Goal: Navigation & Orientation: Find specific page/section

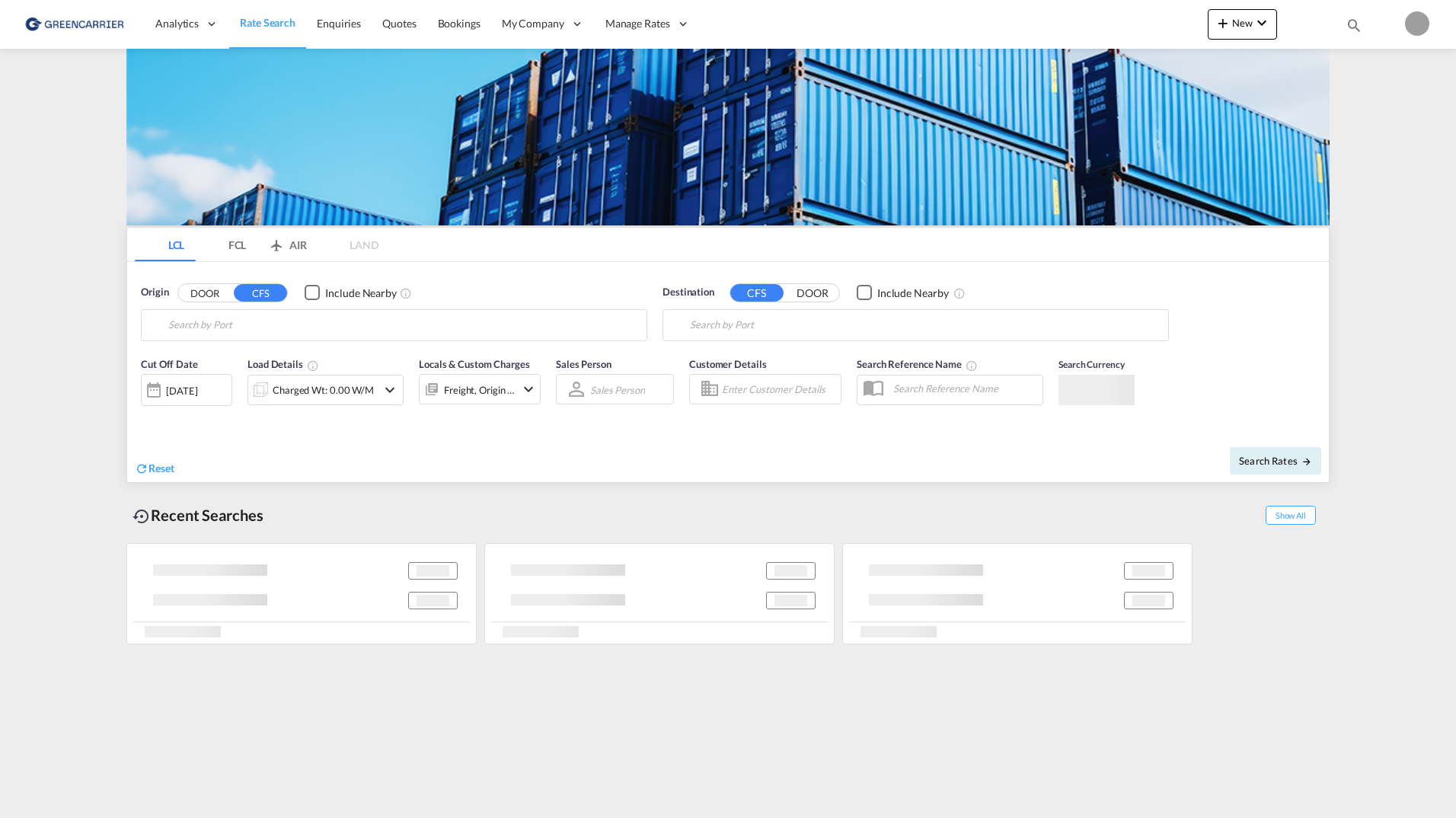
type input "Oslo, NOOSL"
type input "Busan, KRPUS"
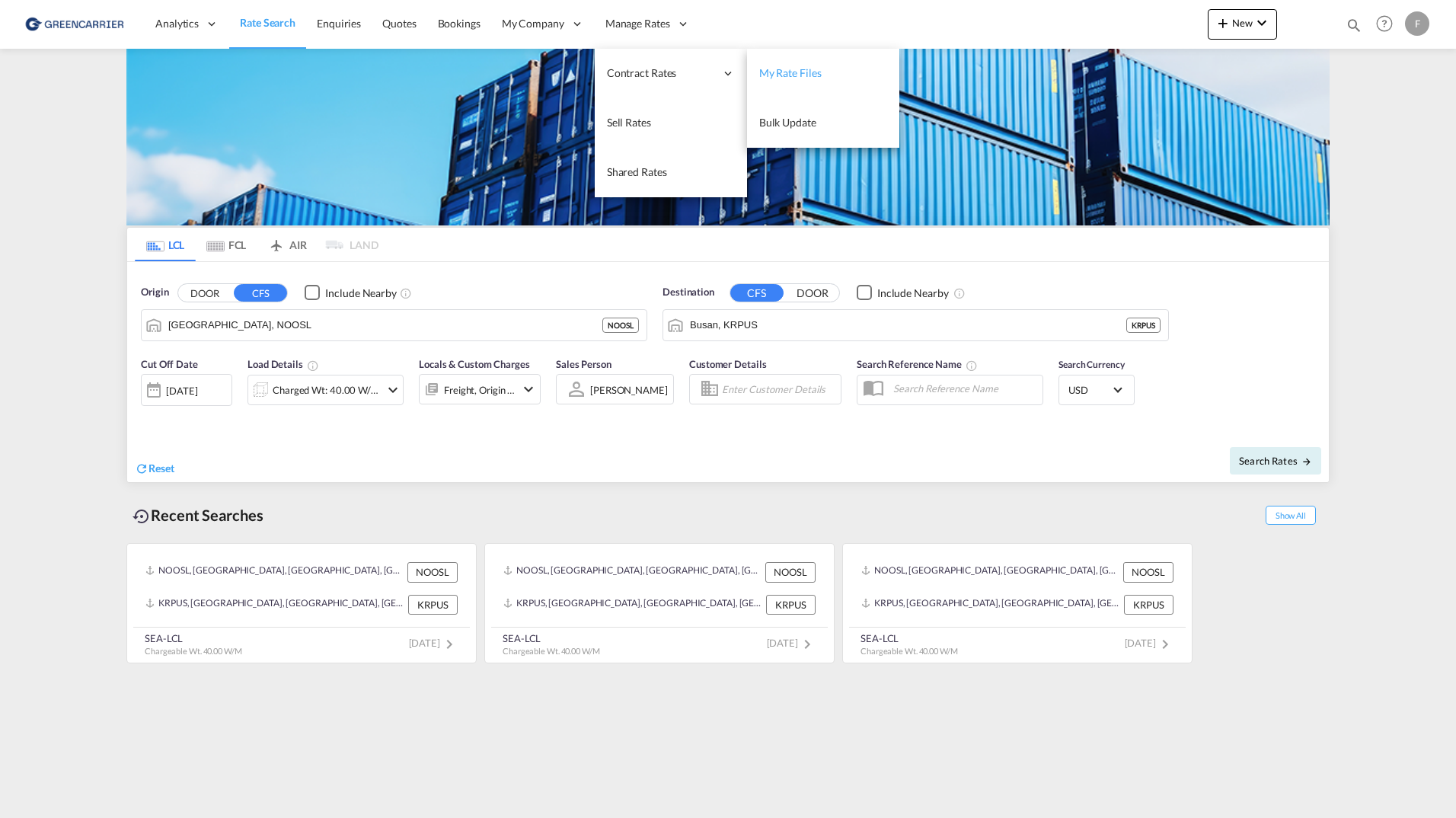
click at [784, 77] on span "My Rate Files" at bounding box center [790, 73] width 62 height 13
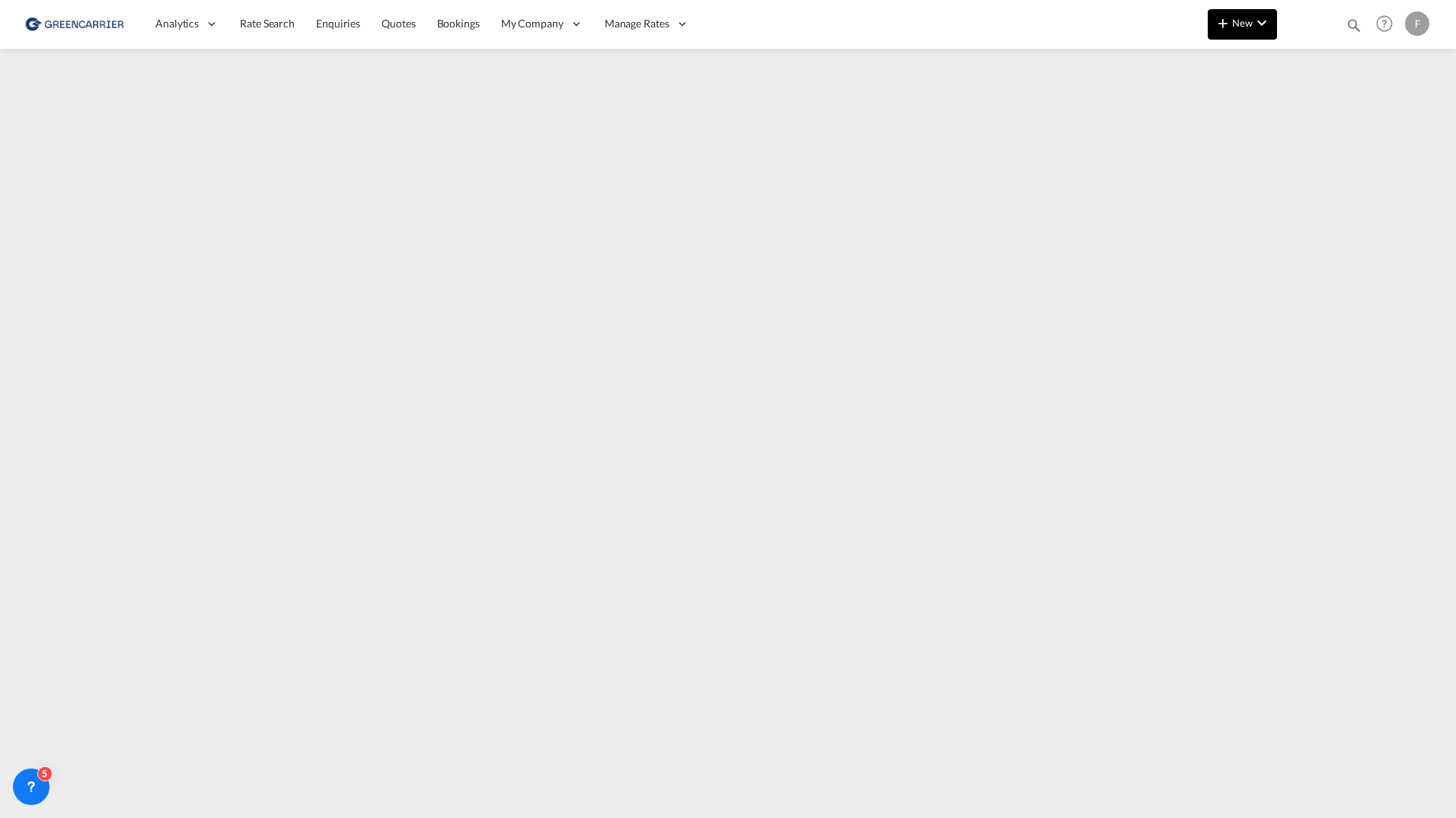
click at [1228, 37] on button "New" at bounding box center [1242, 24] width 69 height 31
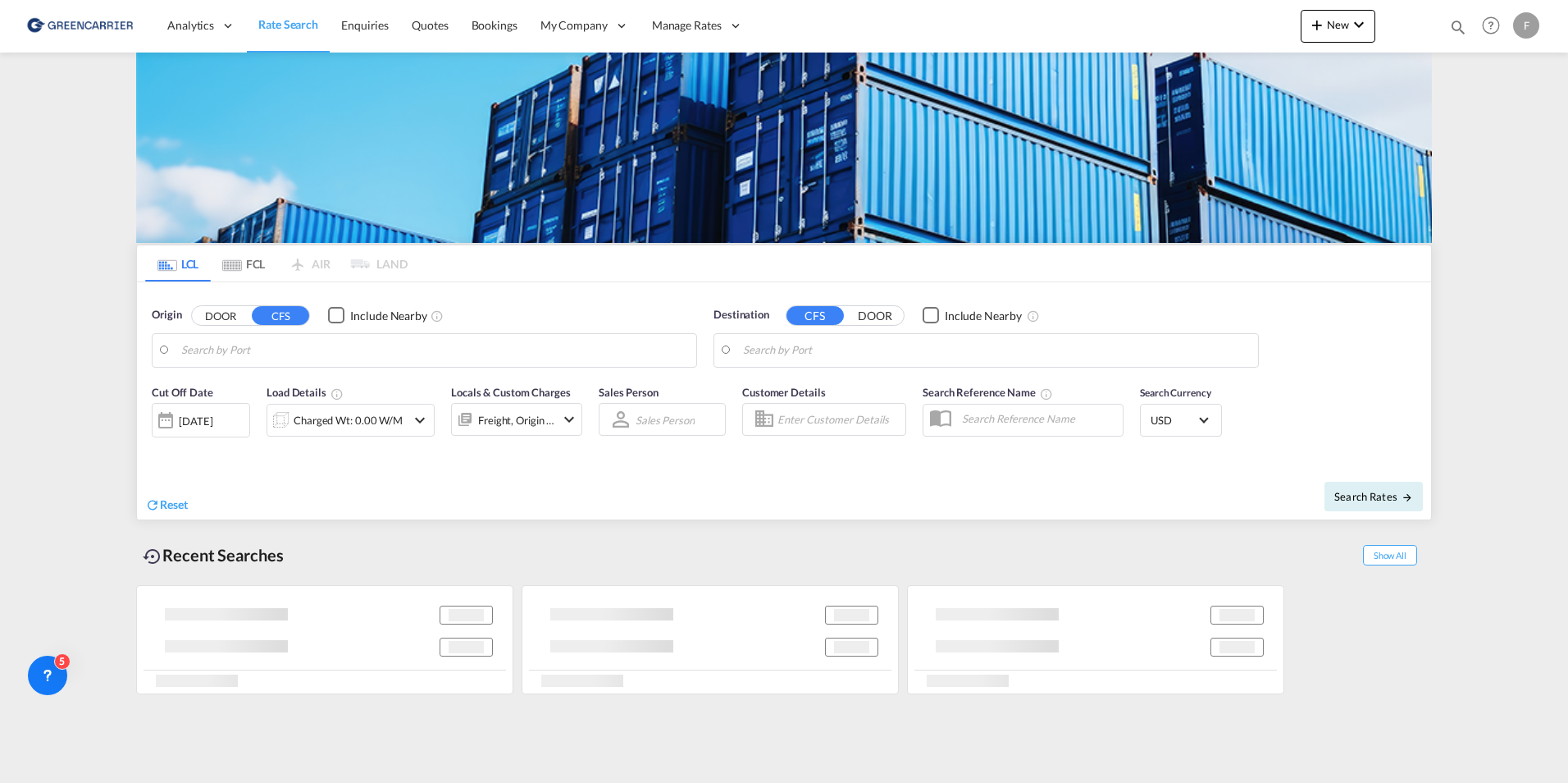
type input "SE-23591, [GEOGRAPHIC_DATA], [GEOGRAPHIC_DATA]"
type input "[GEOGRAPHIC_DATA], SGSIN"
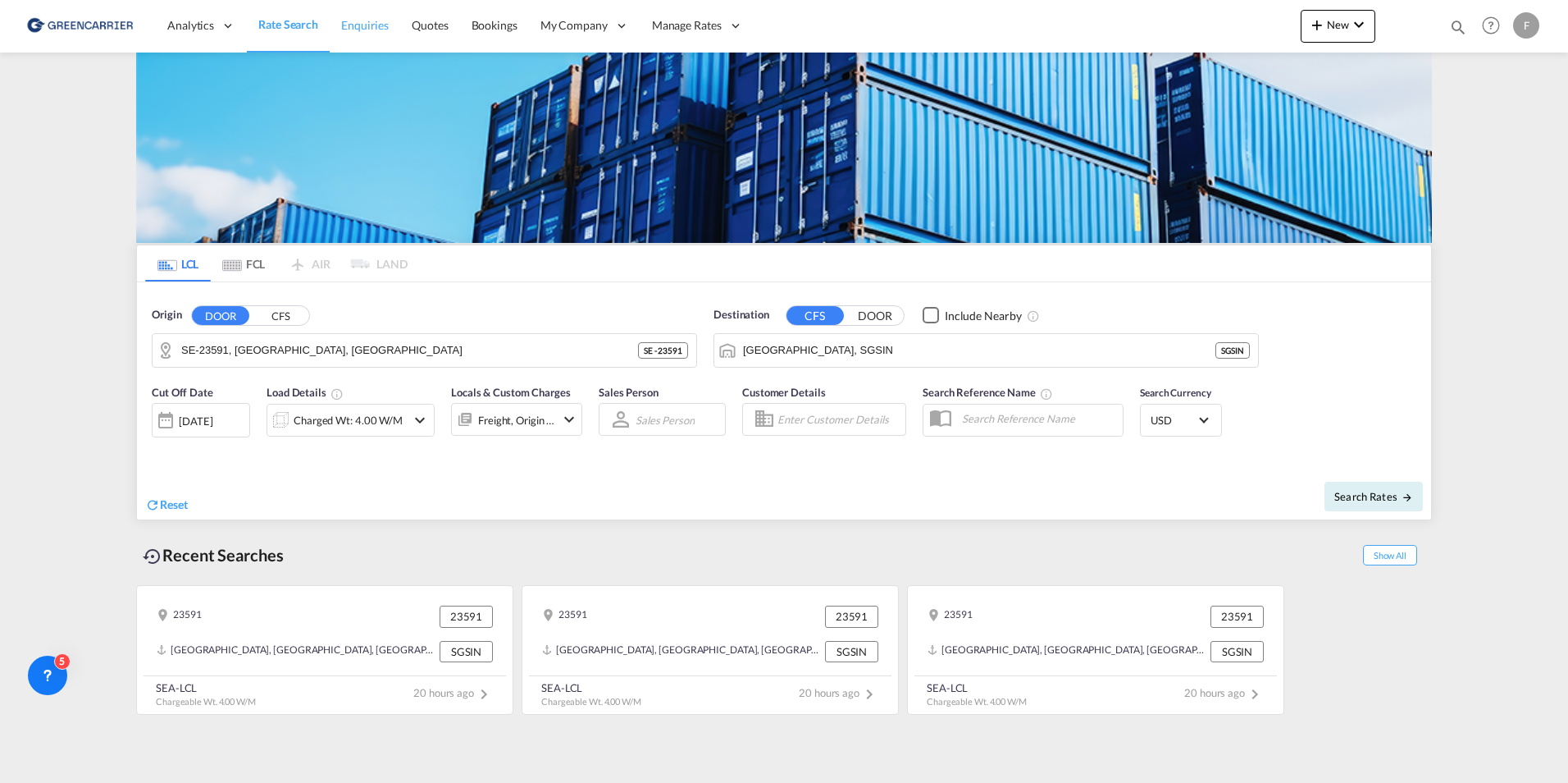
click at [381, 24] on span "Enquiries" at bounding box center [365, 25] width 48 height 14
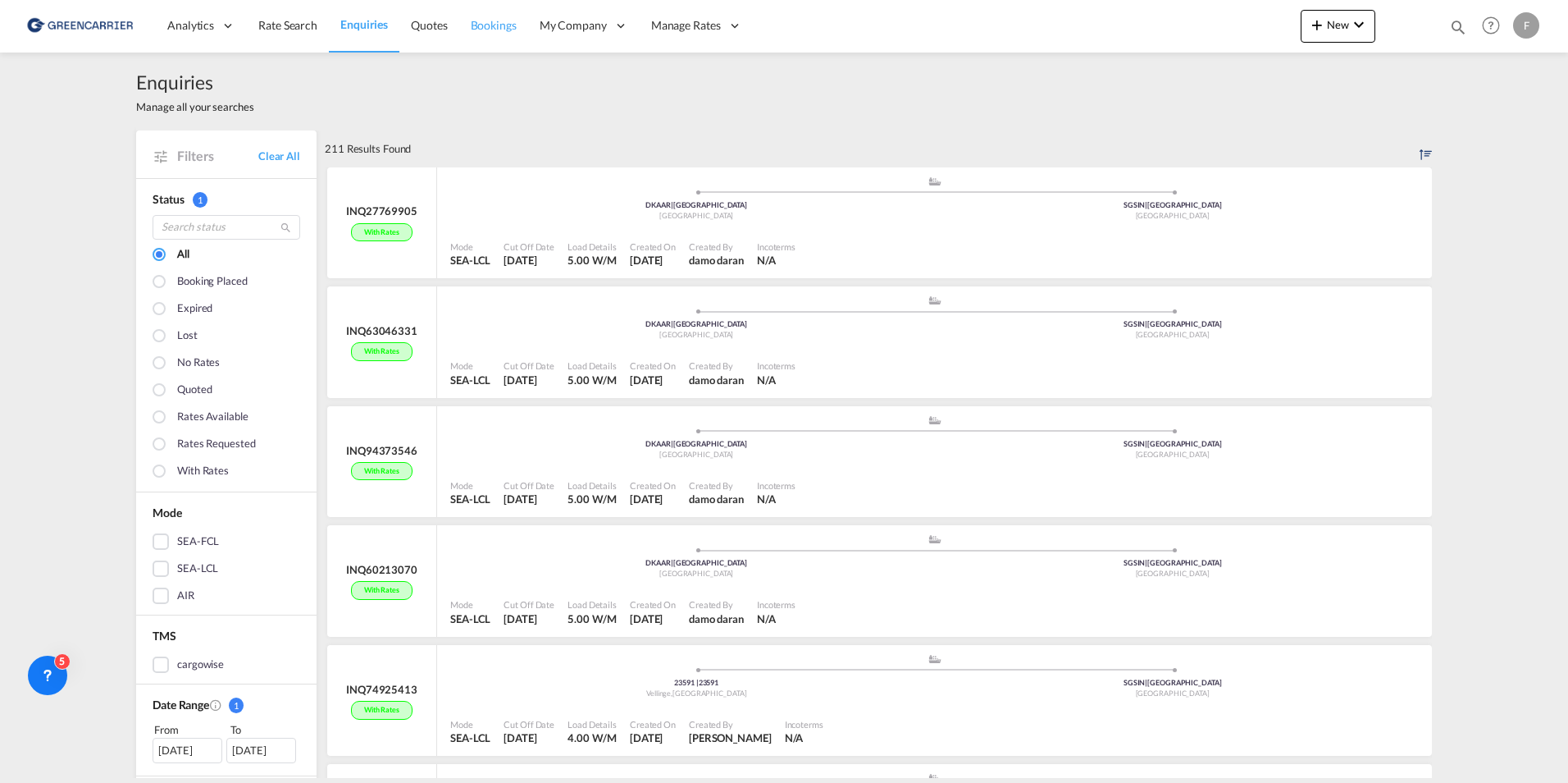
click at [501, 18] on span "Bookings" at bounding box center [493, 25] width 46 height 14
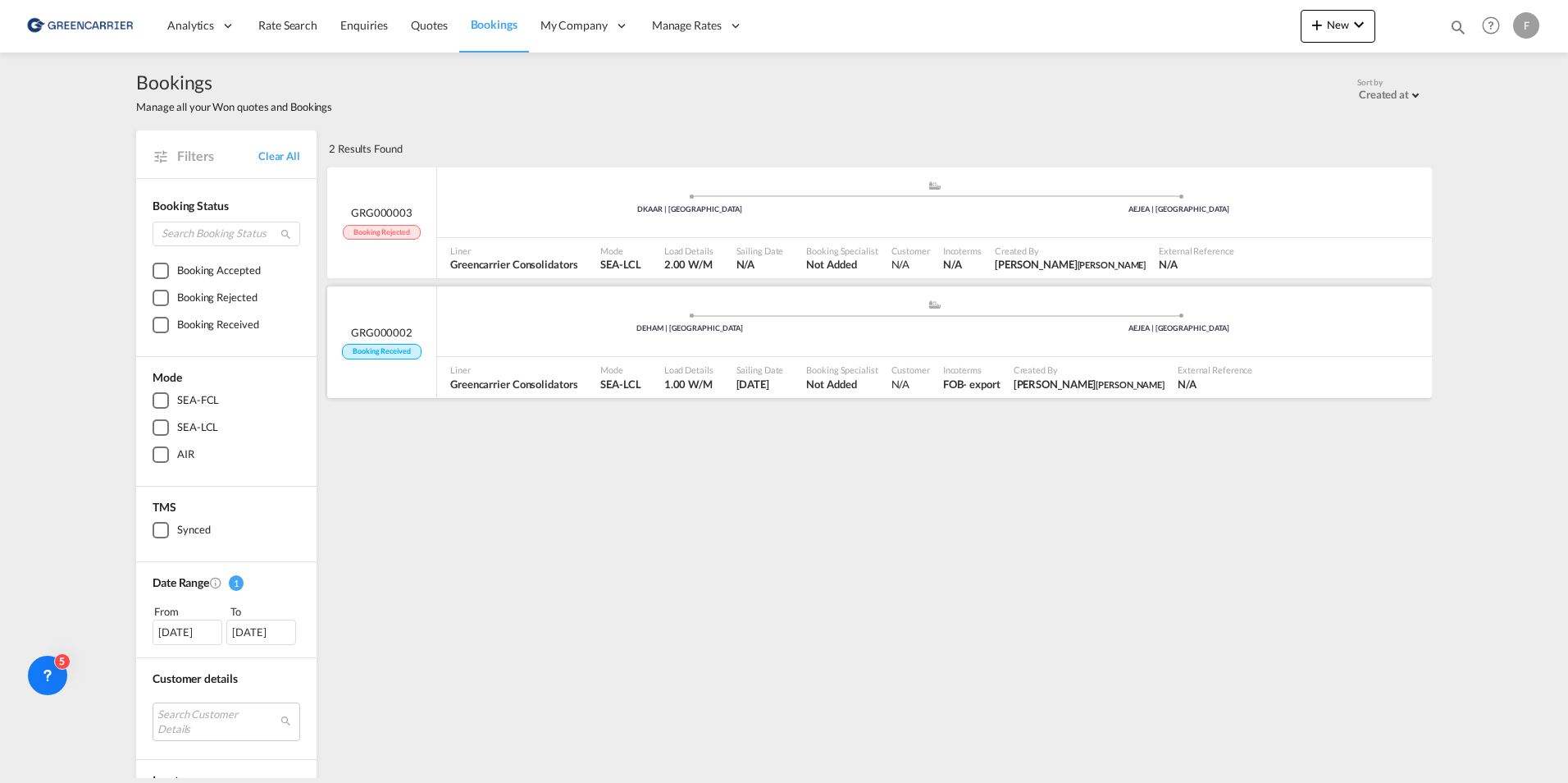
click at [982, 341] on div ".a{fill:#aaa8ad;} .a{fill:#aaa8ad;} DEHAM | Hamburg AEJEA | Jebel Ali" at bounding box center [935, 323] width 995 height 49
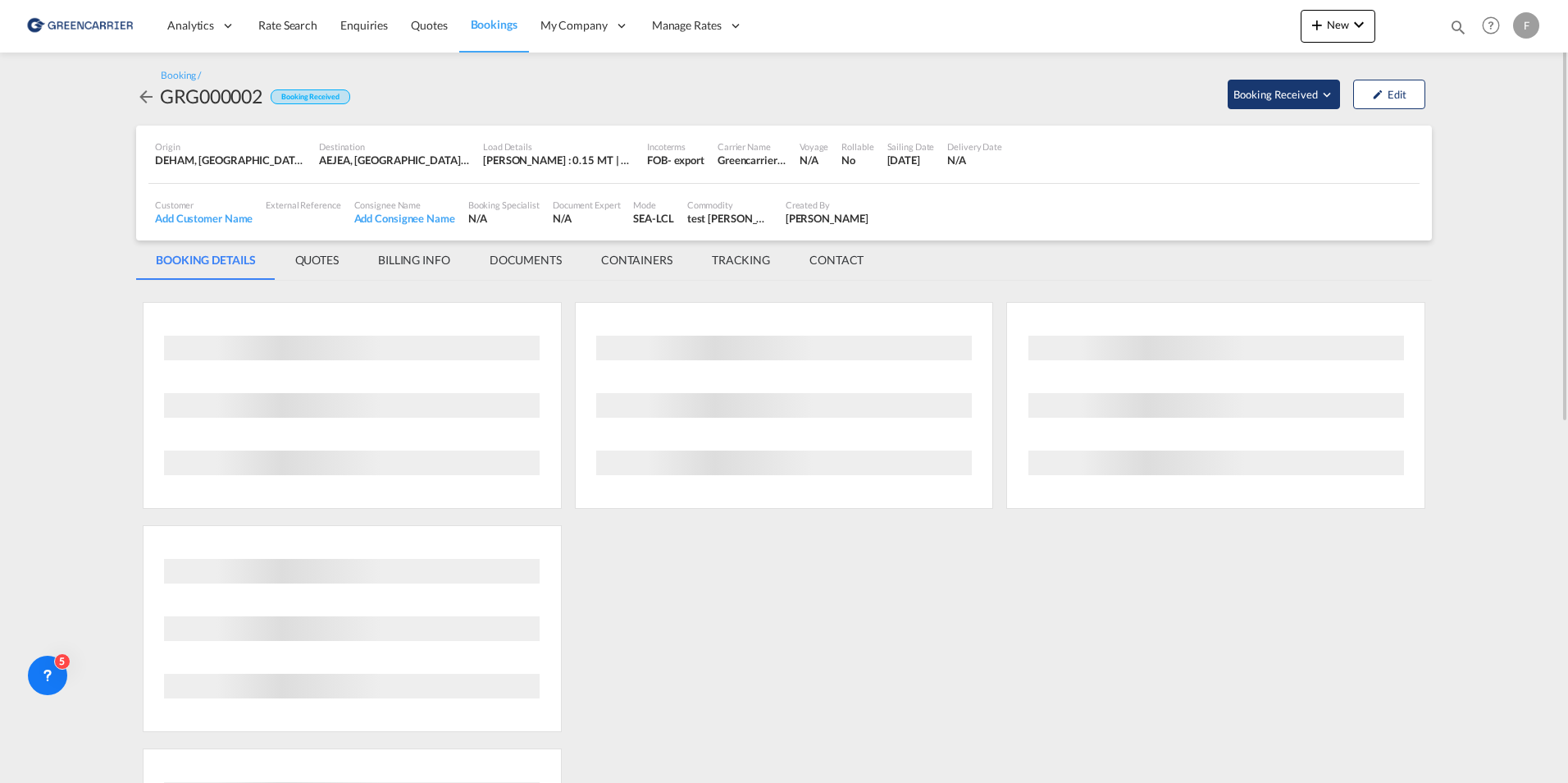
click at [1321, 91] on md-icon "Open demo menu" at bounding box center [1326, 94] width 15 height 15
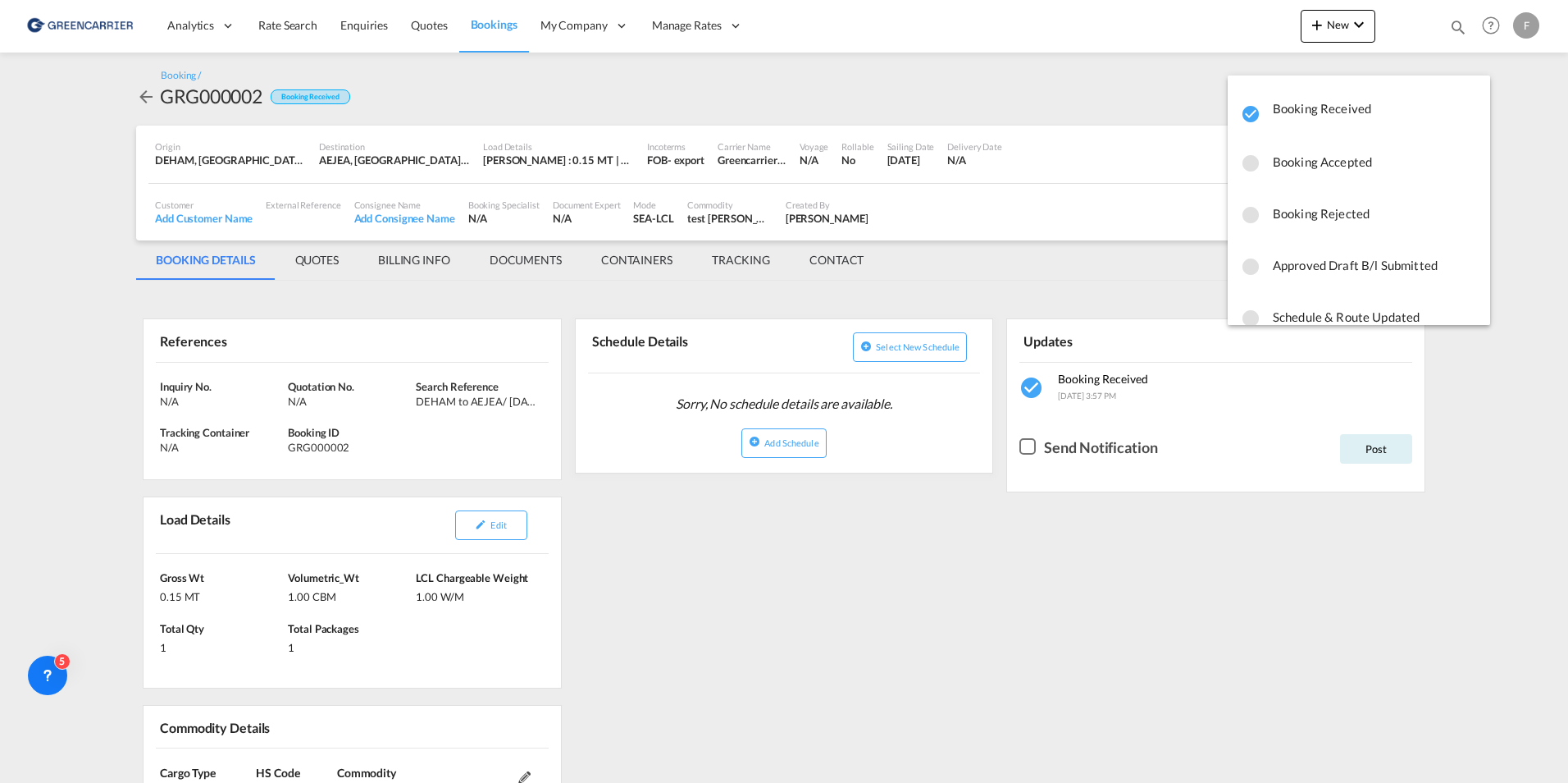
click at [1127, 101] on md-backdrop at bounding box center [784, 391] width 1568 height 783
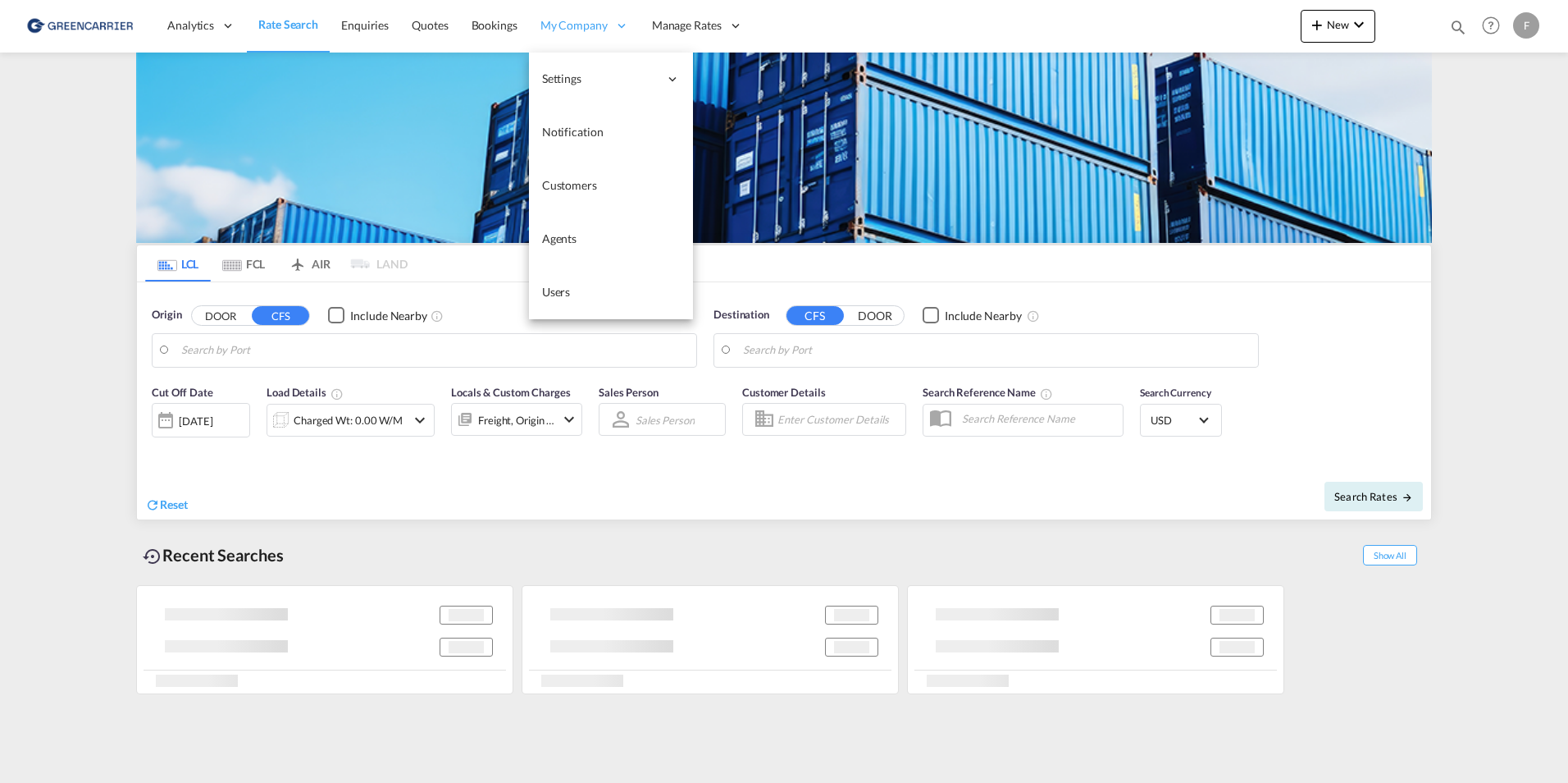
type input "[GEOGRAPHIC_DATA] ([GEOGRAPHIC_DATA]), [GEOGRAPHIC_DATA]"
type input "[GEOGRAPHIC_DATA], MXVER"
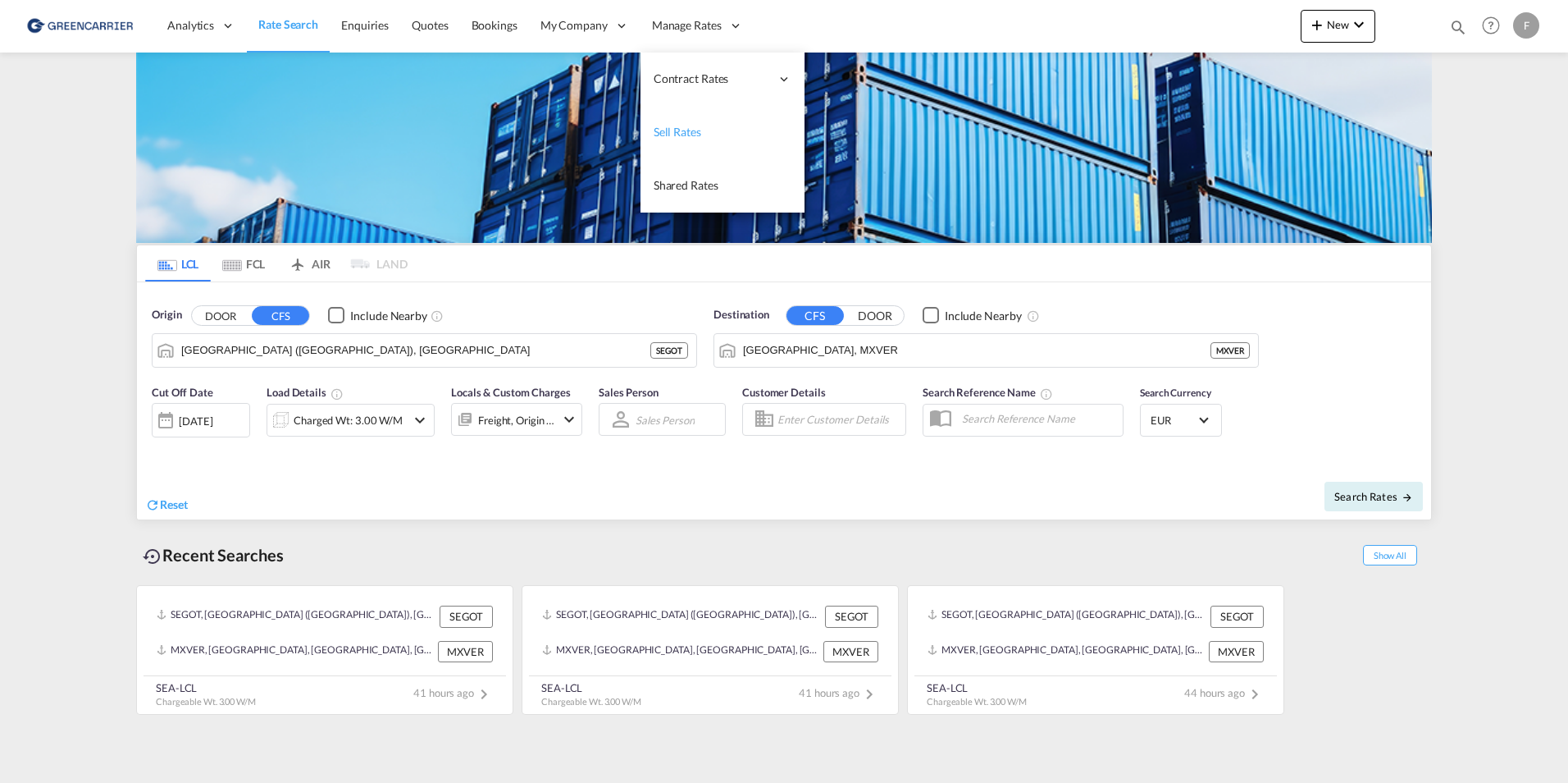
click at [677, 137] on span "Sell Rates" at bounding box center [677, 132] width 48 height 14
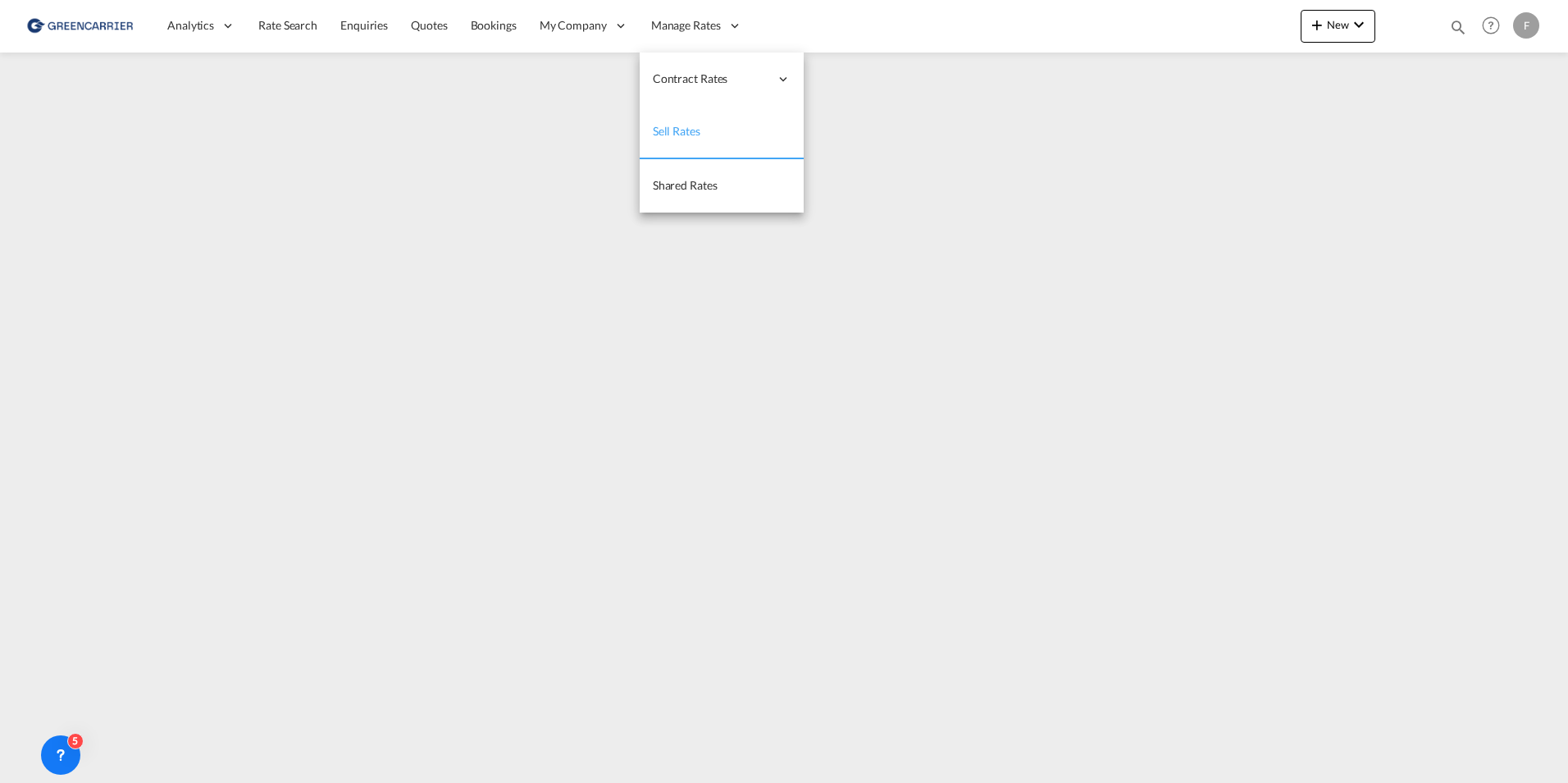
click at [705, 126] on link "Sell Rates" at bounding box center [720, 132] width 164 height 53
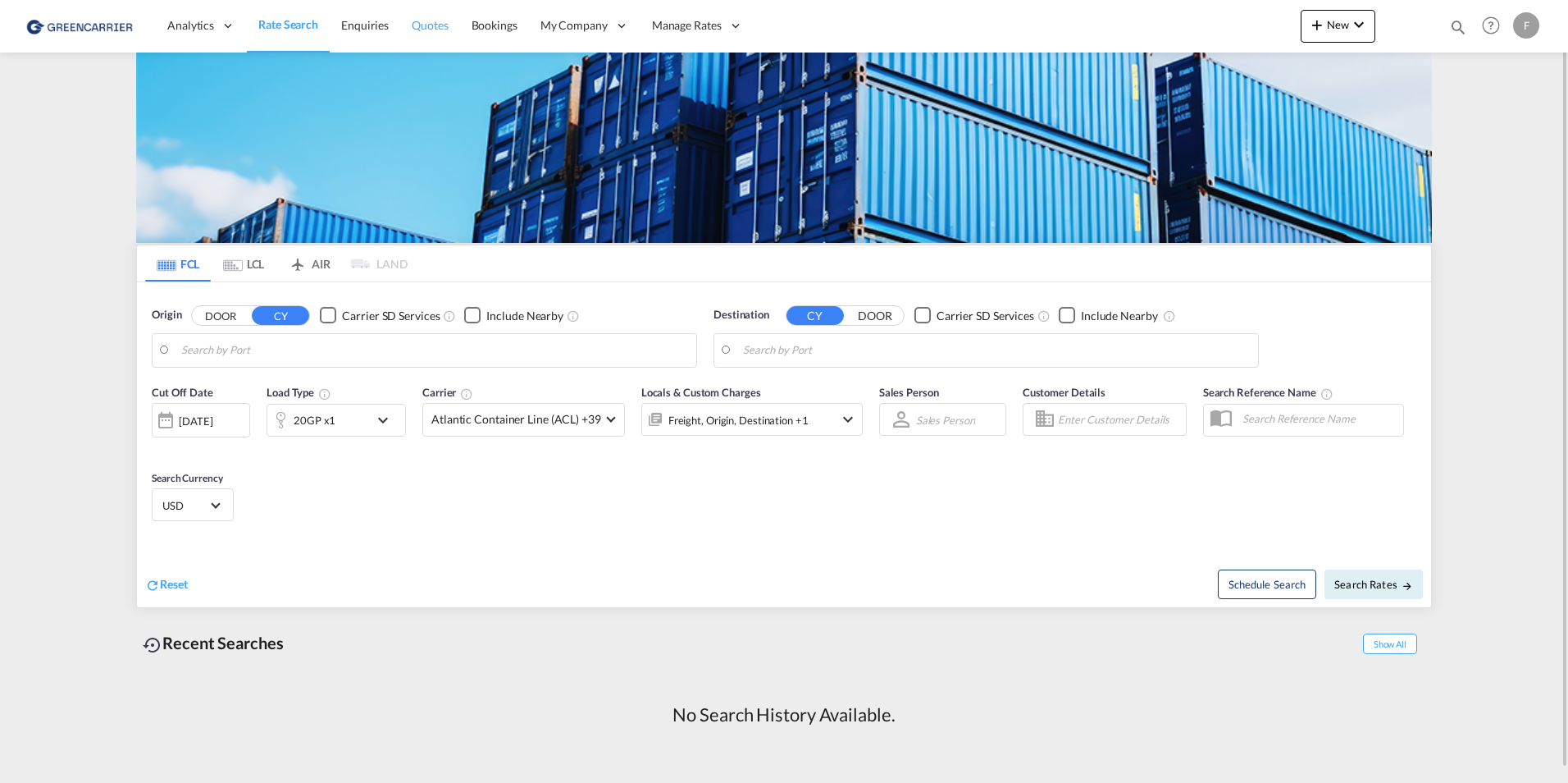
click at [434, 34] on link "Quotes" at bounding box center [430, 25] width 59 height 53
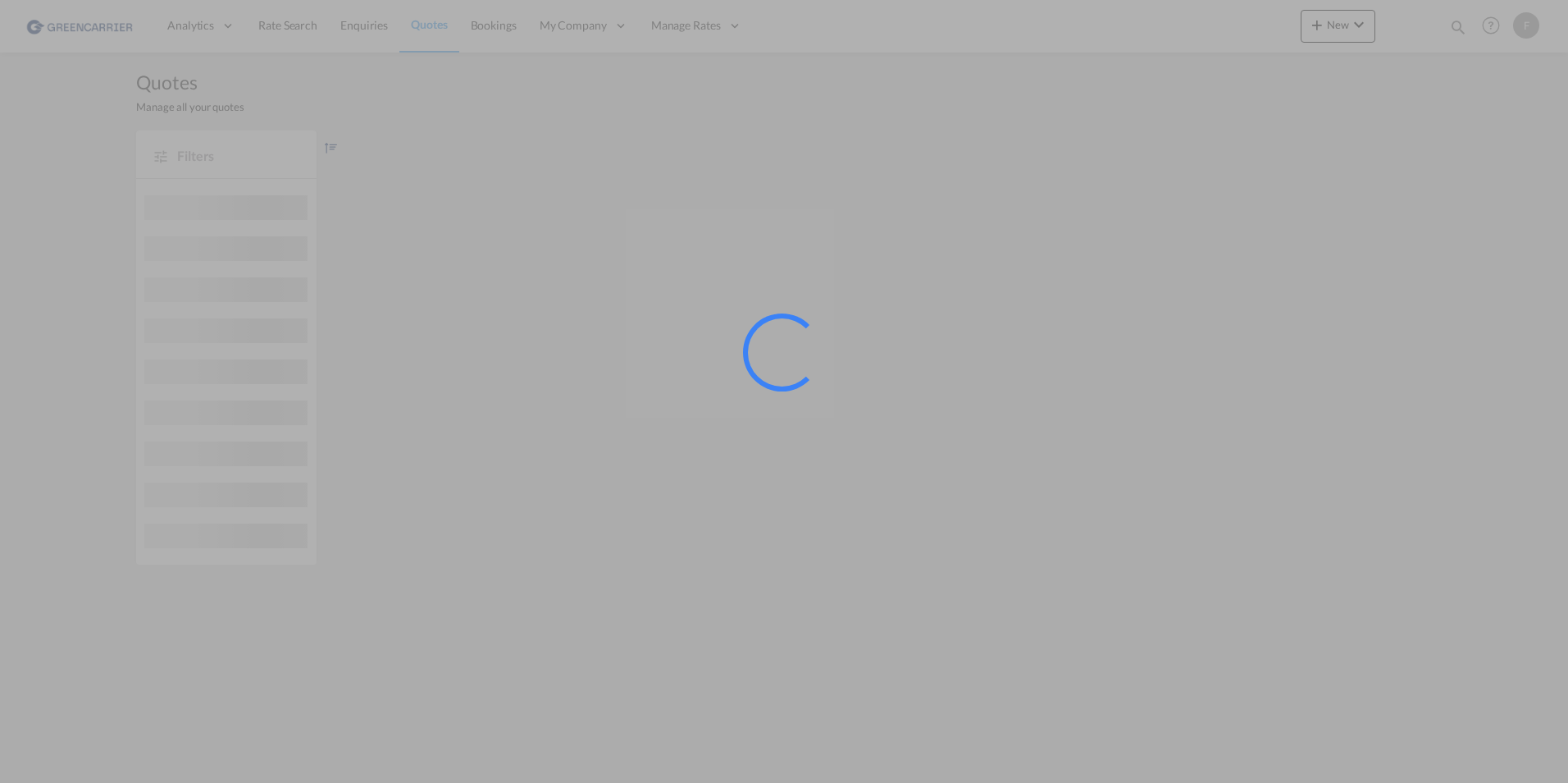
click at [376, 29] on div at bounding box center [784, 391] width 1568 height 783
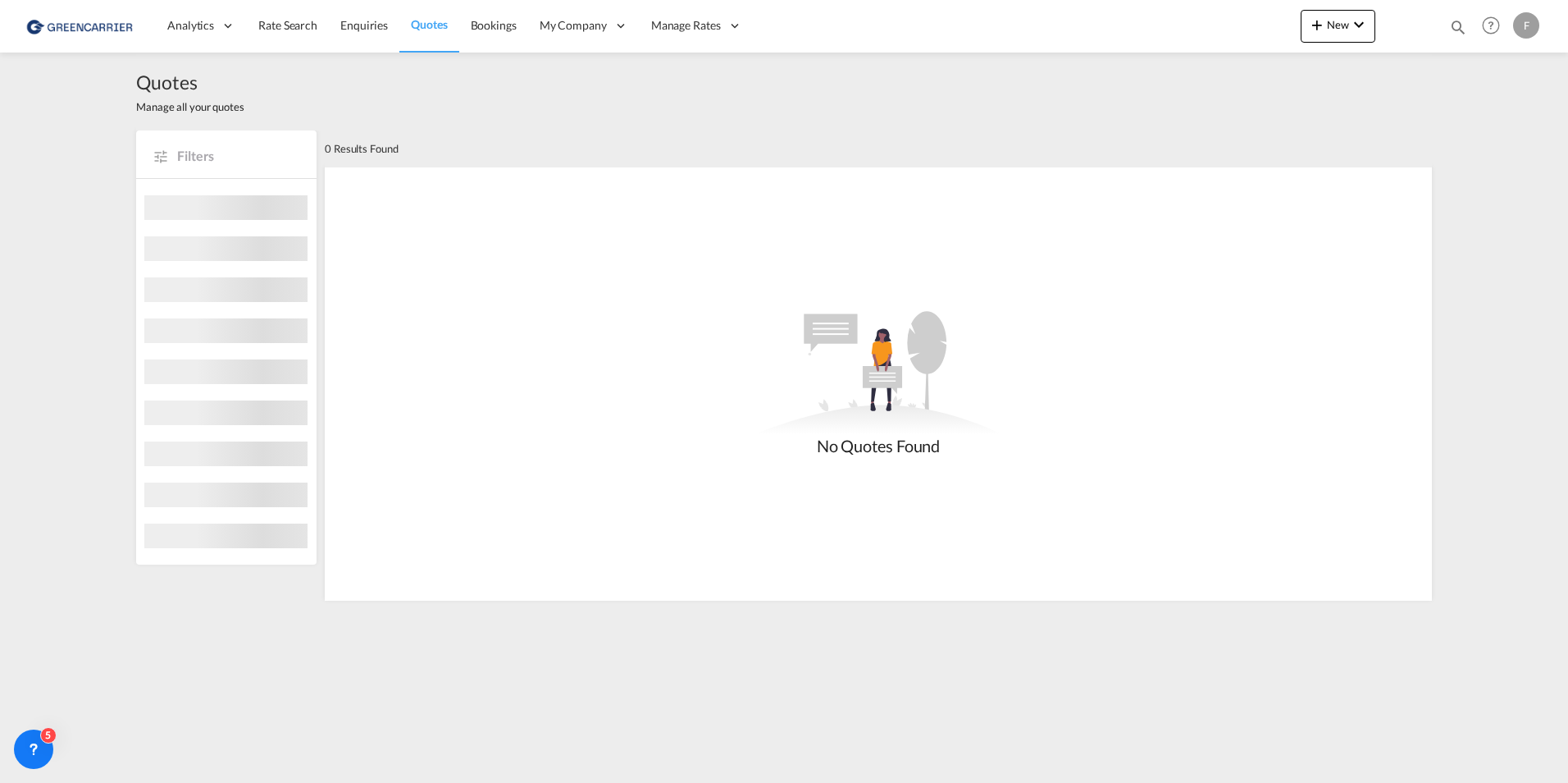
click at [375, 28] on span "Enquiries" at bounding box center [364, 25] width 48 height 14
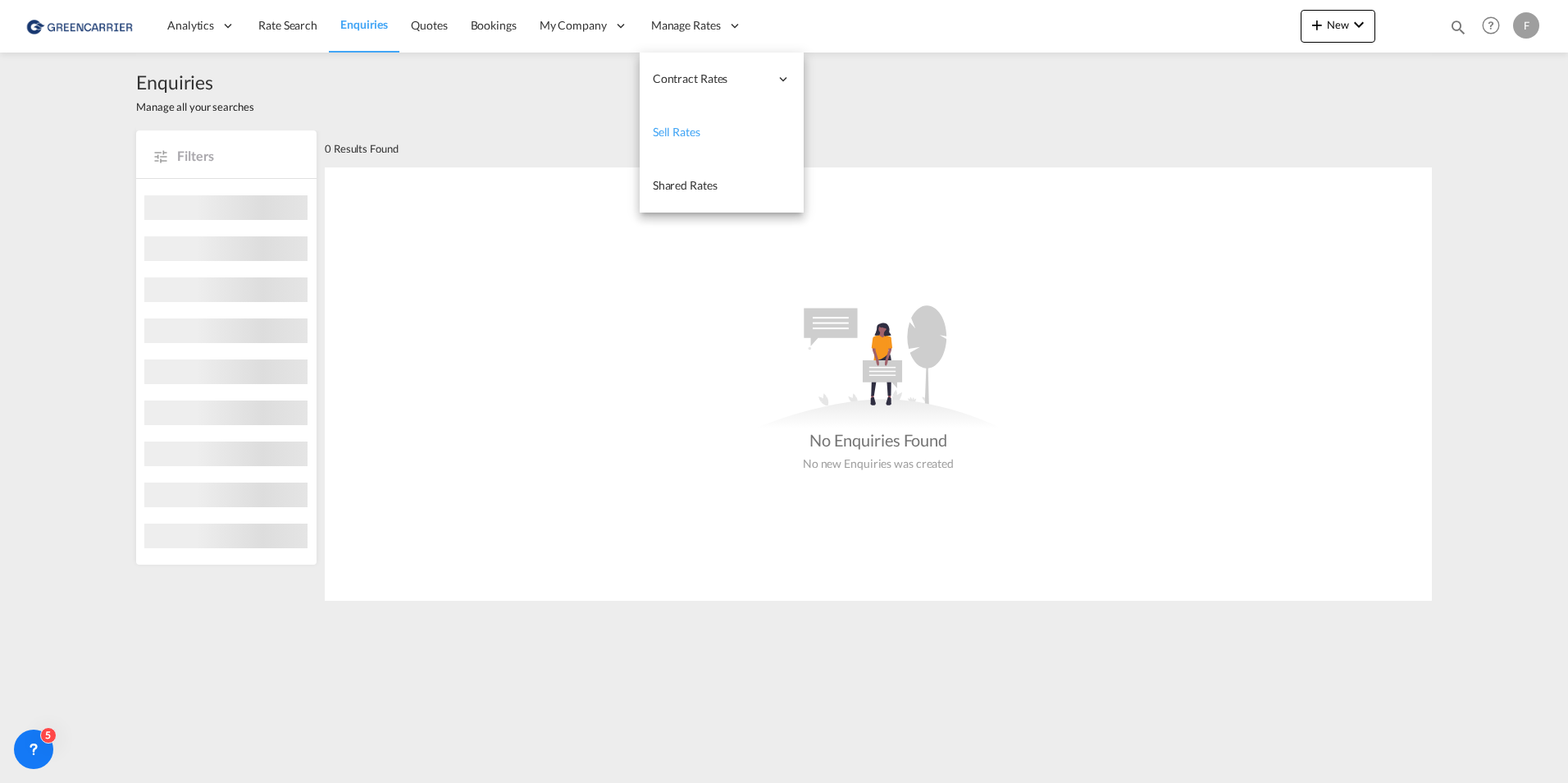
click at [678, 151] on link "Sell Rates" at bounding box center [720, 132] width 164 height 53
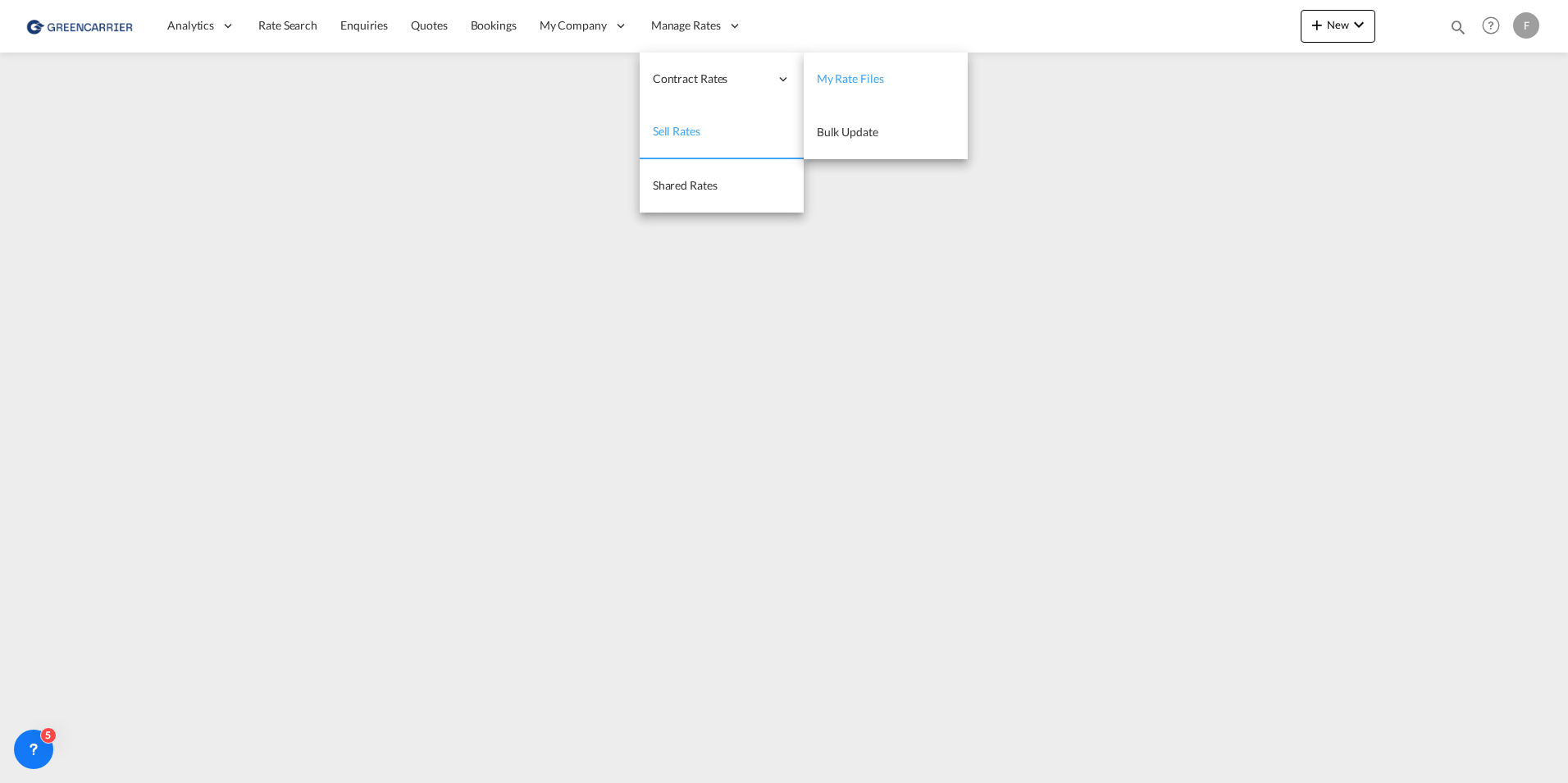
click at [857, 85] on span "My Rate Files" at bounding box center [849, 79] width 67 height 14
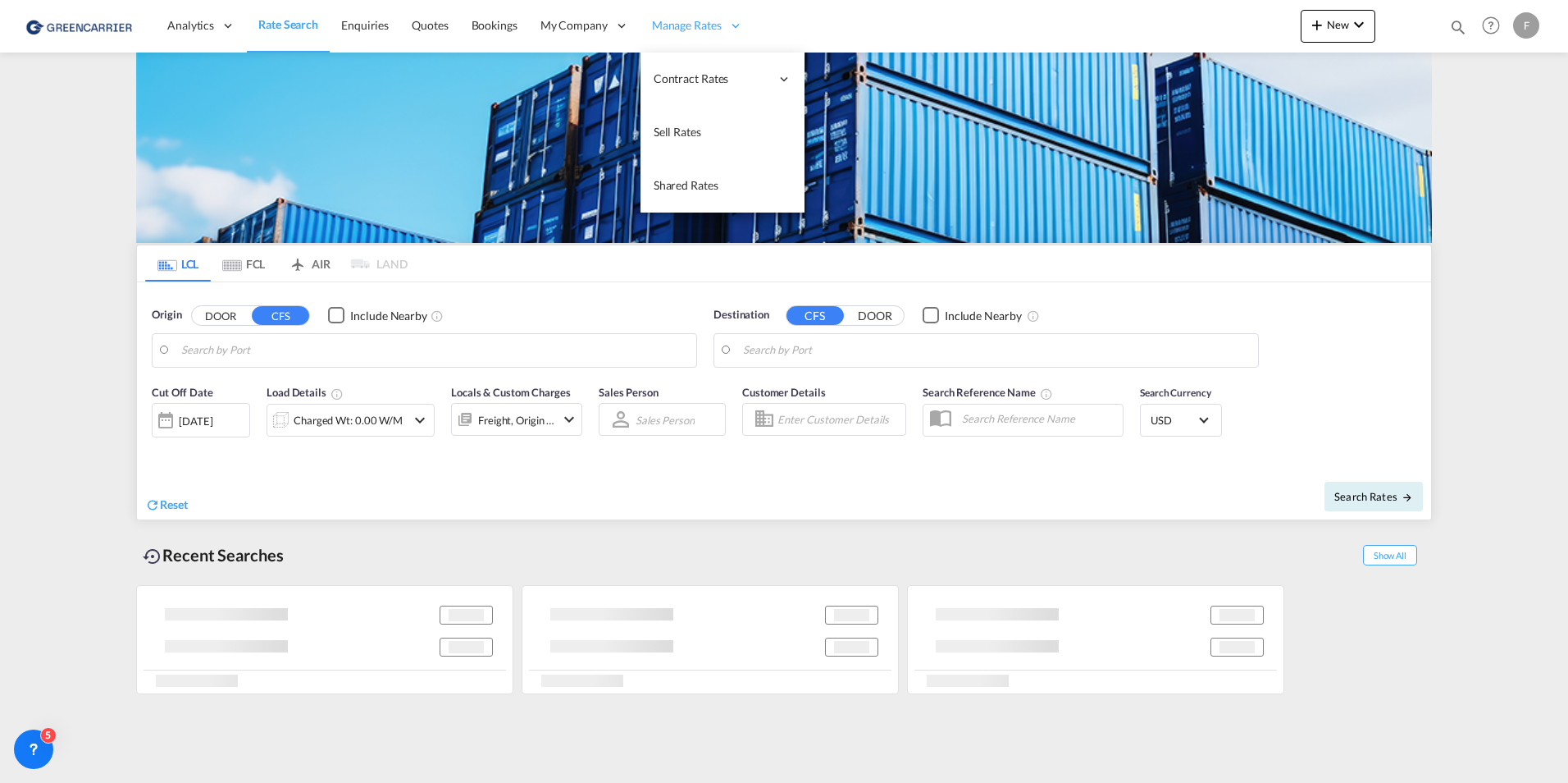
type input "[GEOGRAPHIC_DATA] ([GEOGRAPHIC_DATA]), CZPRG"
type input "[GEOGRAPHIC_DATA], SGSIN"
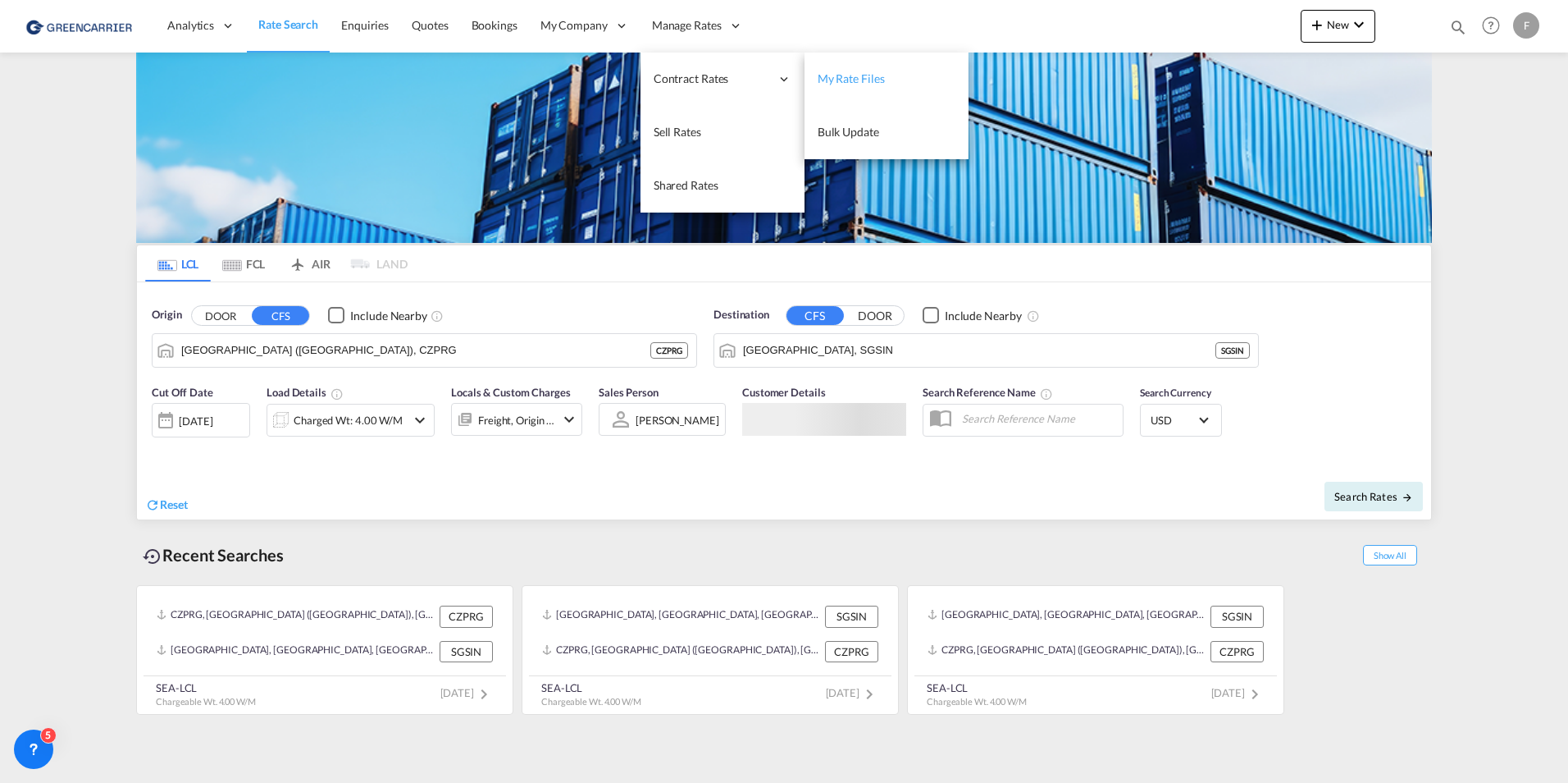
click at [830, 77] on span "My Rate Files" at bounding box center [850, 79] width 67 height 14
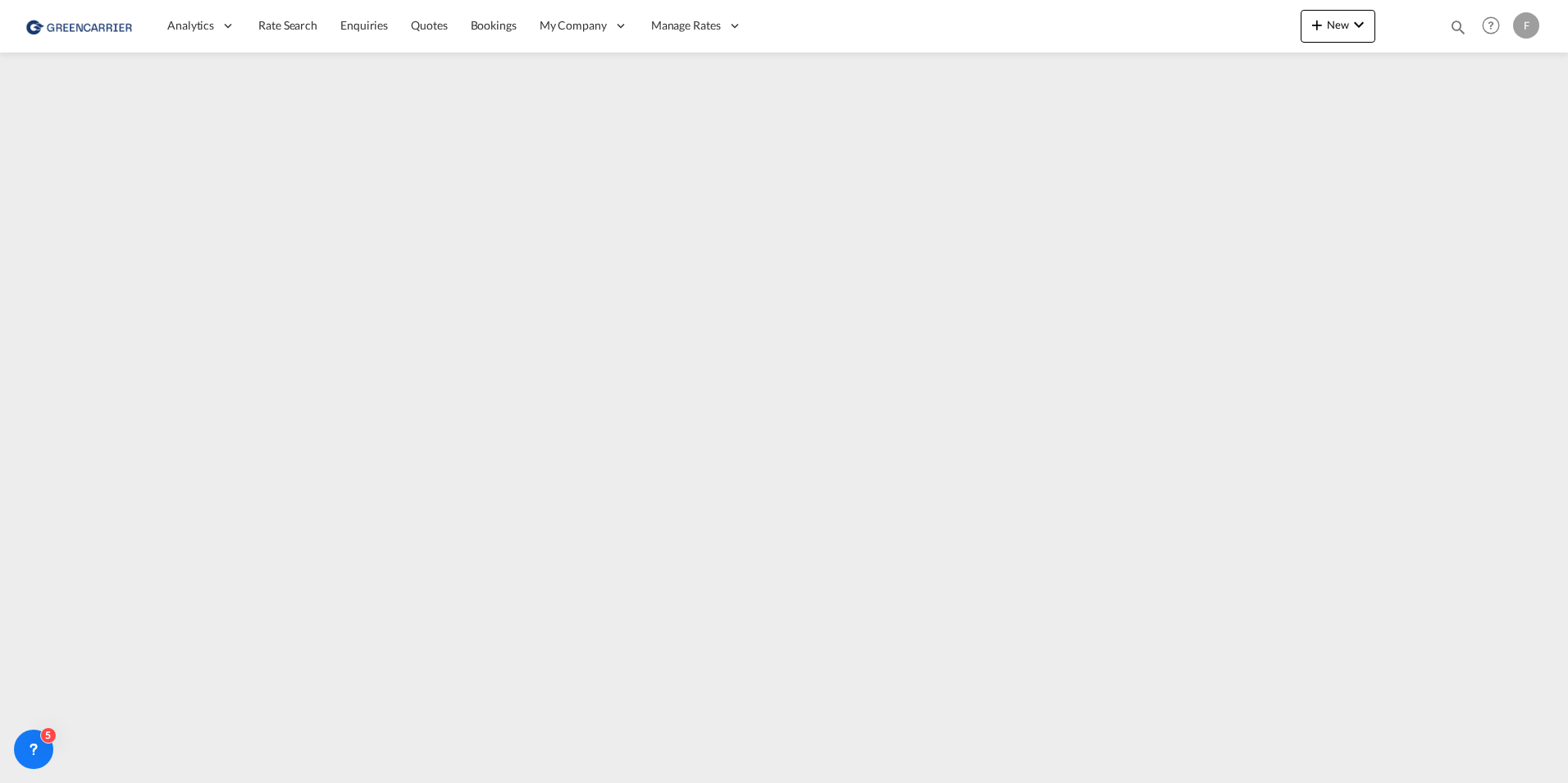
click at [1523, 25] on div "F" at bounding box center [1525, 25] width 26 height 26
click at [1499, 79] on button "My Profile" at bounding box center [1507, 72] width 107 height 33
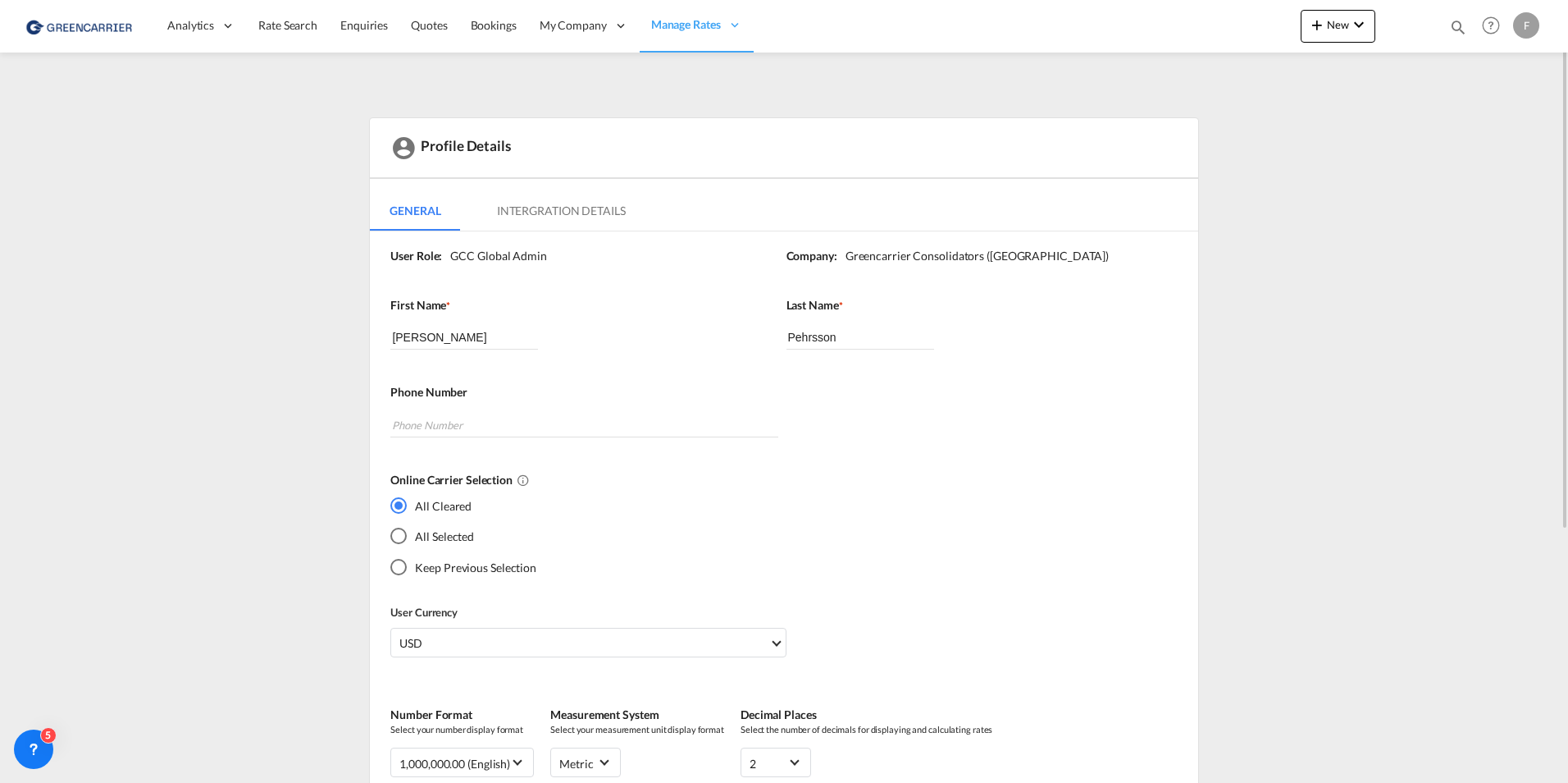
click at [1525, 27] on div "F" at bounding box center [1525, 25] width 26 height 26
click at [1477, 130] on button "Logout" at bounding box center [1507, 125] width 107 height 33
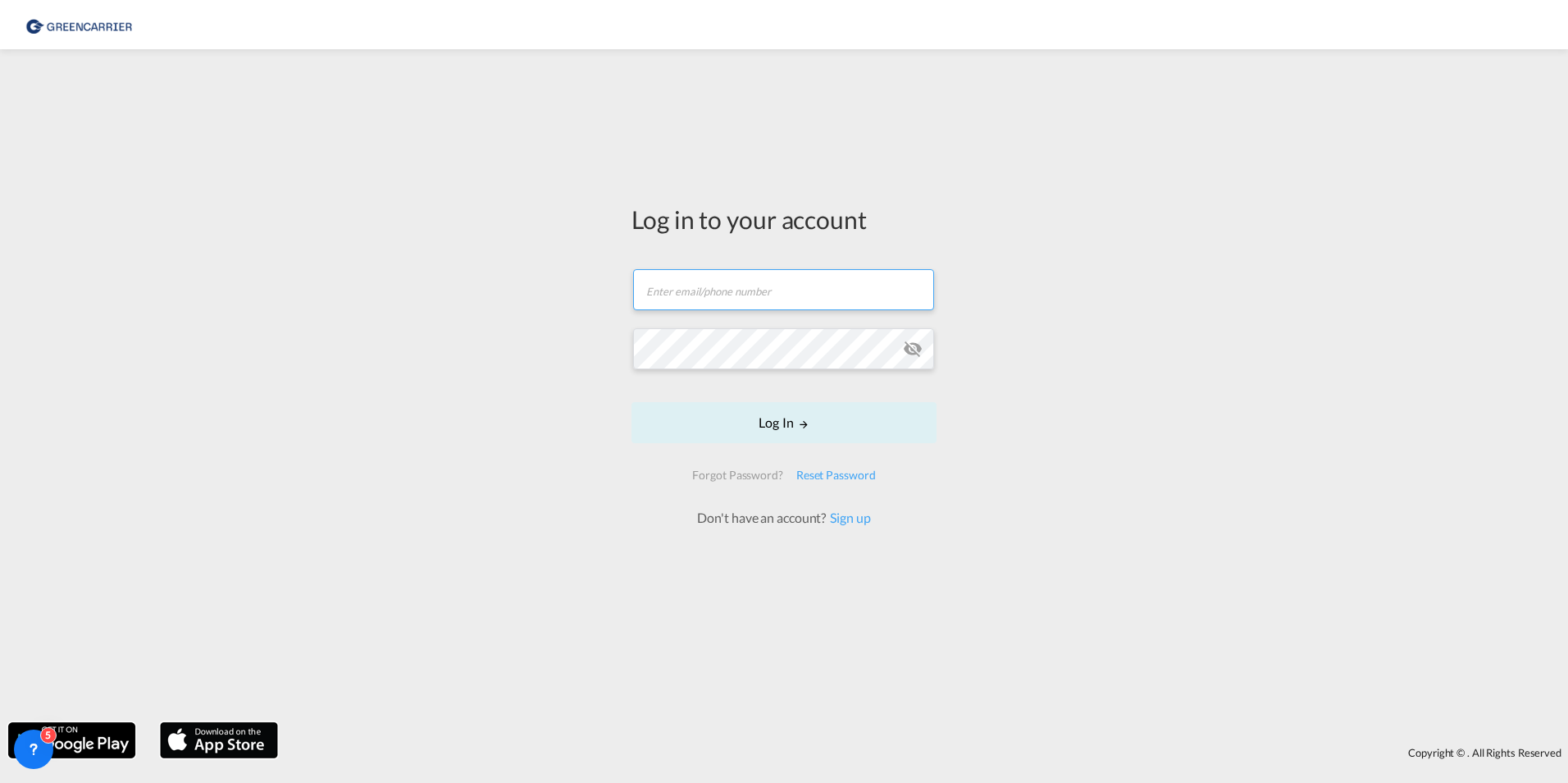
type input "[PERSON_NAME][EMAIL_ADDRESS][DOMAIN_NAME]"
